Goal: Communication & Community: Ask a question

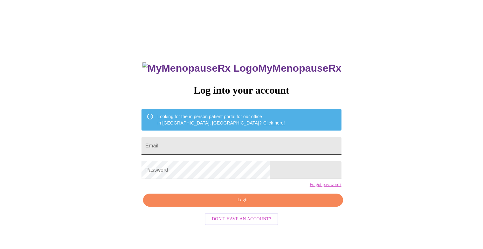
click at [211, 144] on input "Email" at bounding box center [242, 146] width 200 height 18
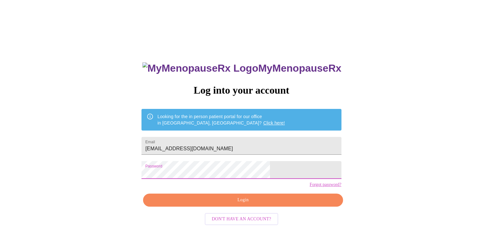
click at [218, 204] on span "Login" at bounding box center [243, 200] width 185 height 8
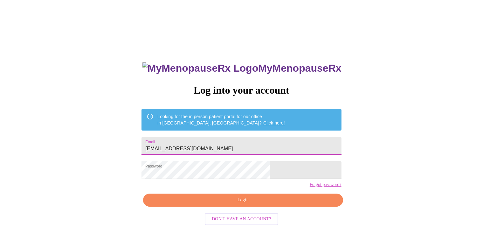
drag, startPoint x: 249, startPoint y: 147, endPoint x: 0, endPoint y: 124, distance: 250.3
click at [142, 137] on input "[EMAIL_ADDRESS][DOMAIN_NAME]" at bounding box center [242, 146] width 200 height 18
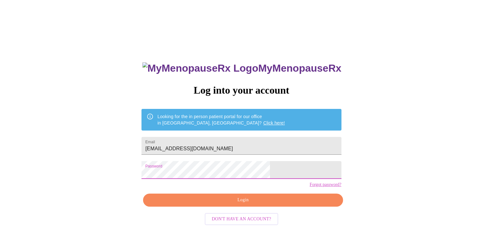
click at [217, 204] on span "Login" at bounding box center [243, 200] width 185 height 8
click at [236, 204] on span "Login" at bounding box center [243, 200] width 185 height 8
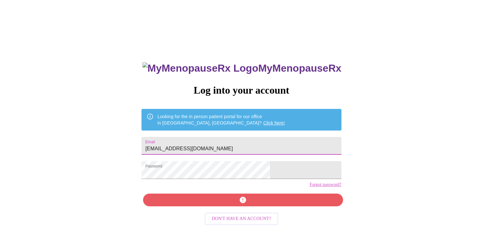
drag, startPoint x: 259, startPoint y: 143, endPoint x: 0, endPoint y: 95, distance: 263.4
click at [142, 137] on input "[EMAIL_ADDRESS][DOMAIN_NAME]" at bounding box center [242, 146] width 200 height 18
type input "B"
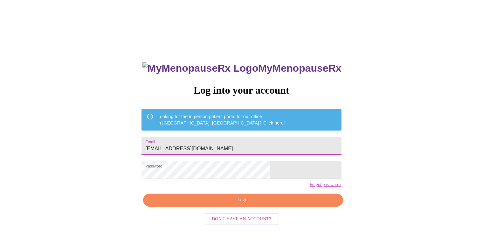
type input "[EMAIL_ADDRESS][DOMAIN_NAME]"
click at [224, 204] on span "Login" at bounding box center [243, 200] width 185 height 8
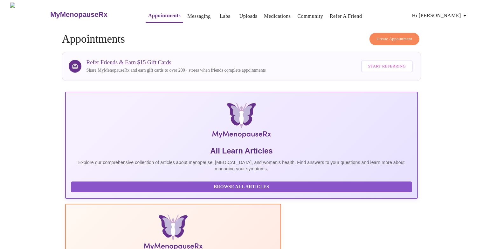
click at [187, 15] on link "Messaging" at bounding box center [198, 16] width 23 height 9
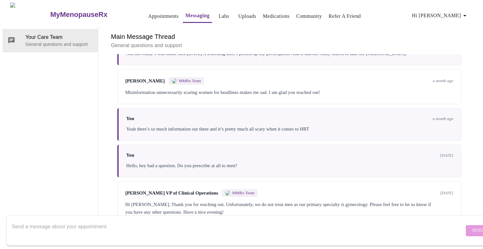
scroll to position [1865, 0]
click at [18, 220] on textarea "Send a message about your appointment" at bounding box center [238, 230] width 453 height 20
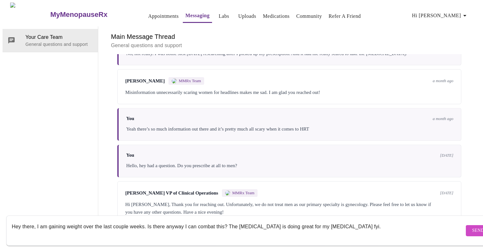
type textarea "Hey there, I am gaining weight over the last couple weeks. Is there anyway I ca…"
click at [473, 227] on span "Send" at bounding box center [479, 231] width 12 height 8
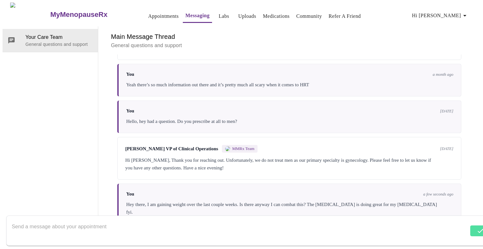
scroll to position [1904, 0]
